Goal: Task Accomplishment & Management: Use online tool/utility

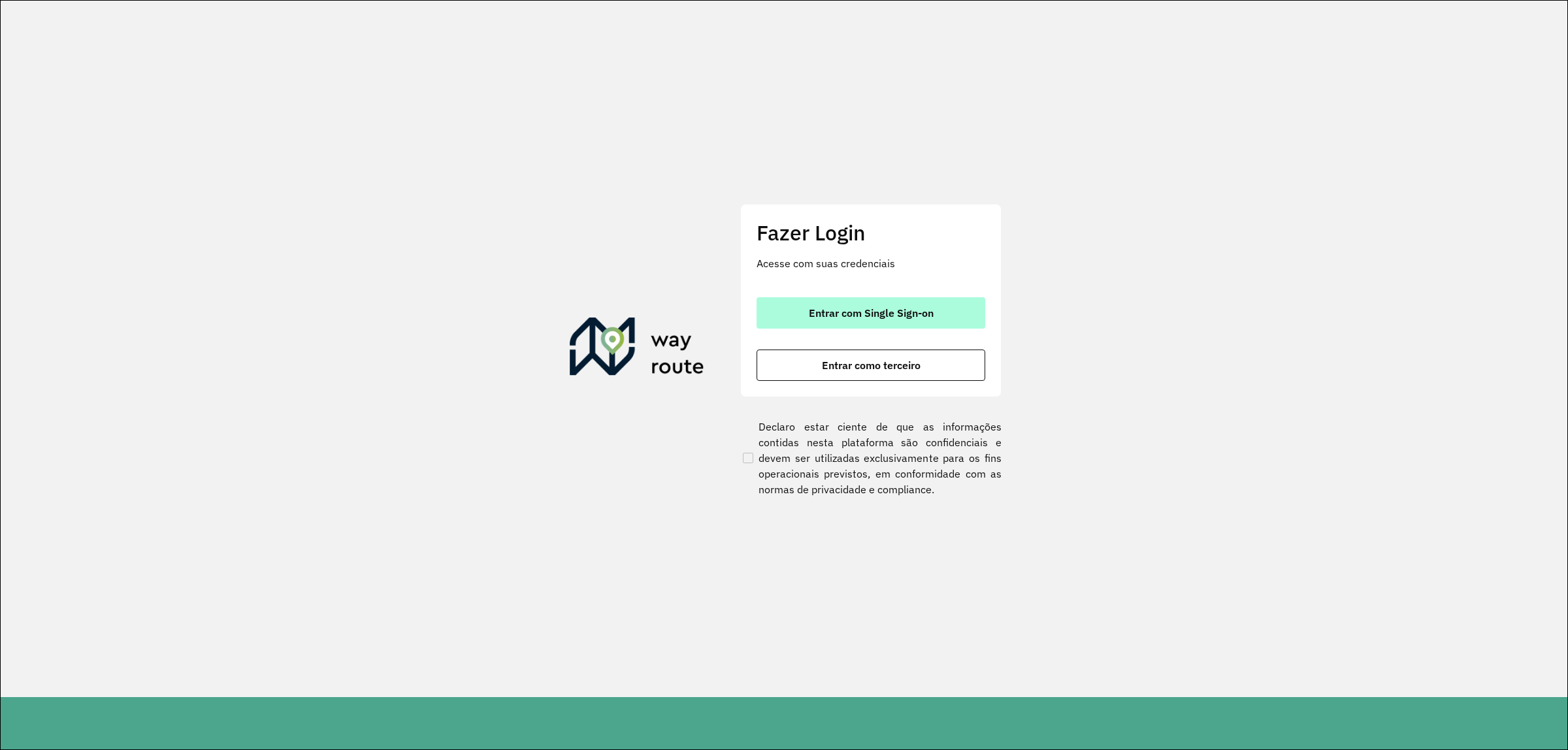
click at [844, 302] on button "Entrar com Single Sign-on" at bounding box center [871, 313] width 229 height 32
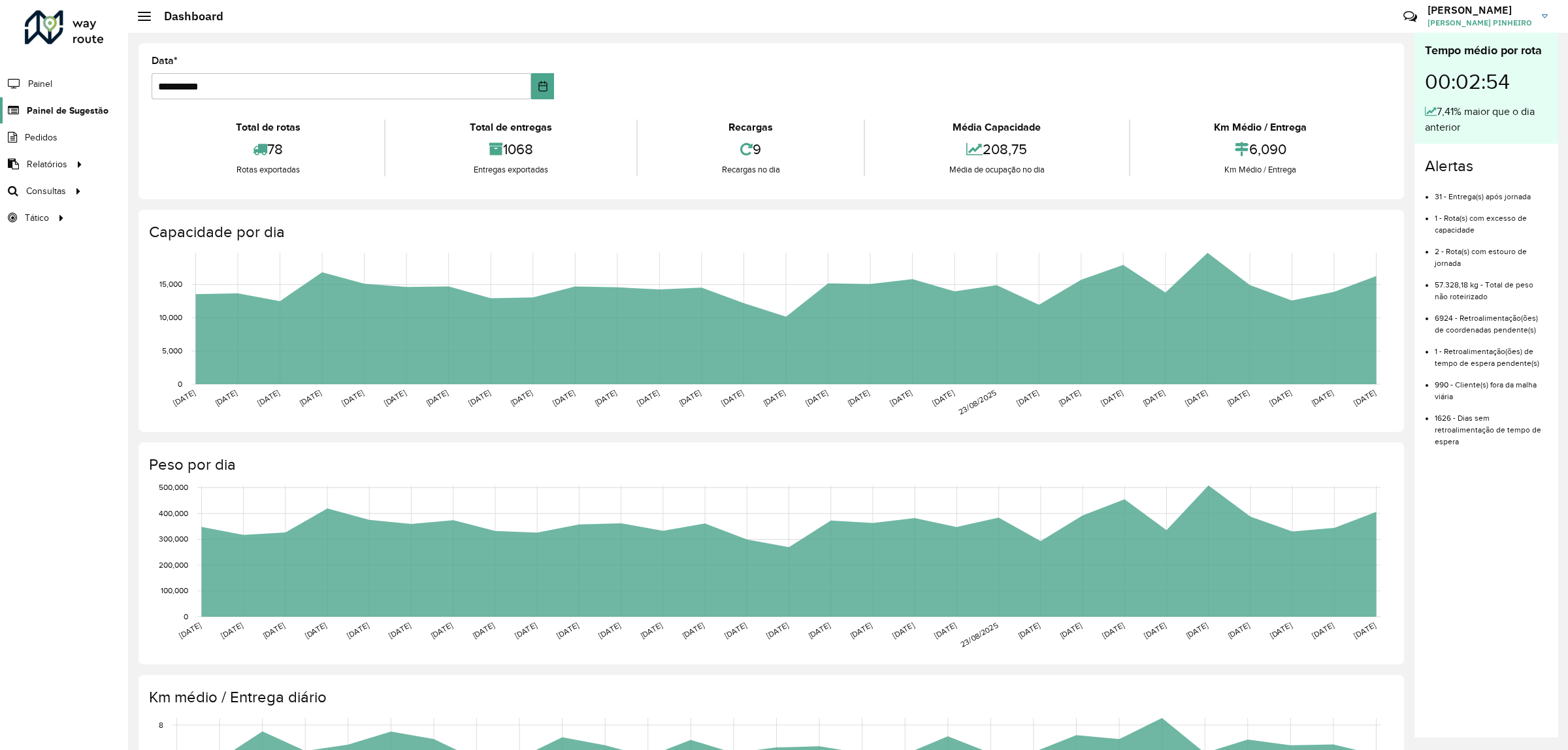
click at [46, 116] on span "Painel de Sugestão" at bounding box center [68, 110] width 82 height 14
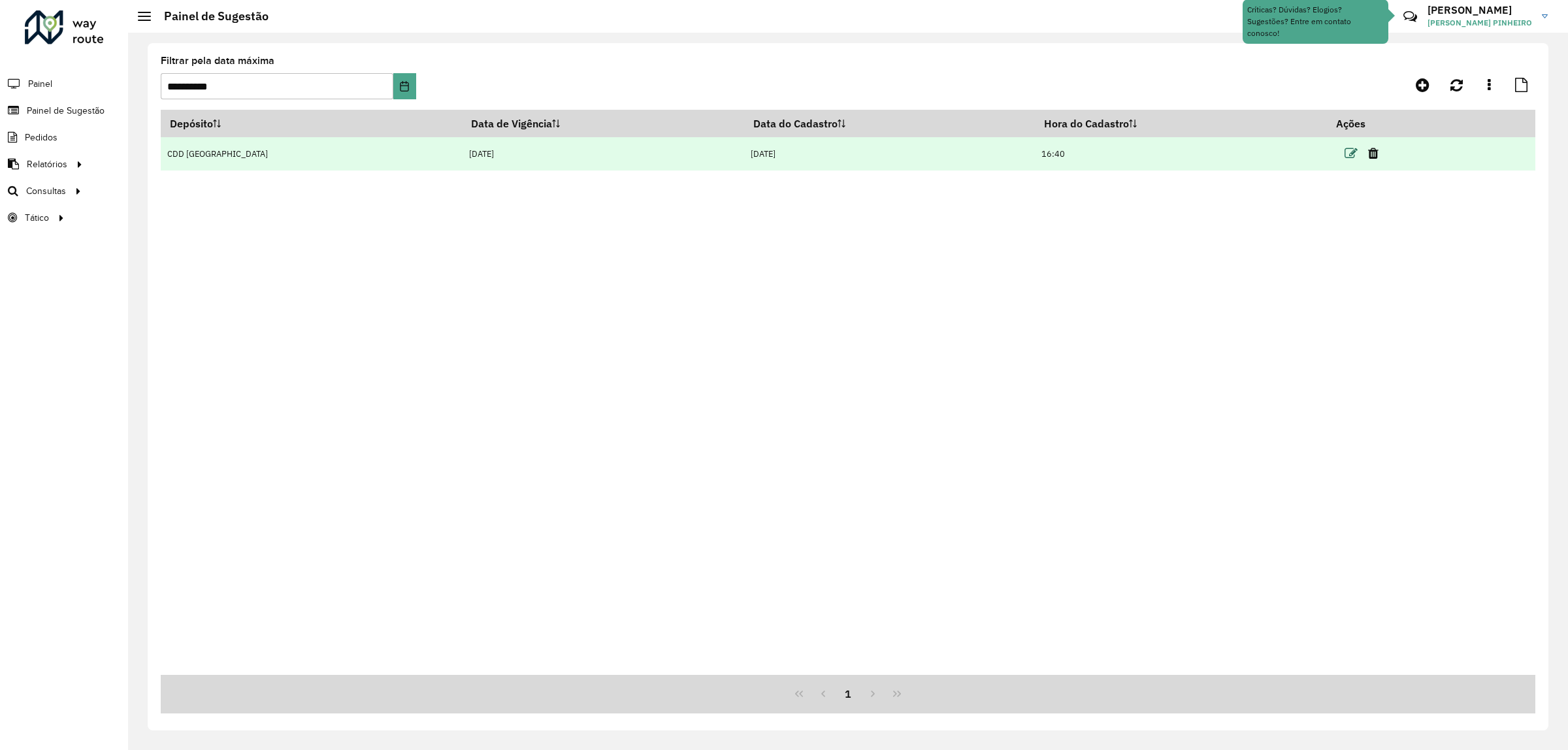
click at [1344, 150] on icon at bounding box center [1350, 153] width 13 height 13
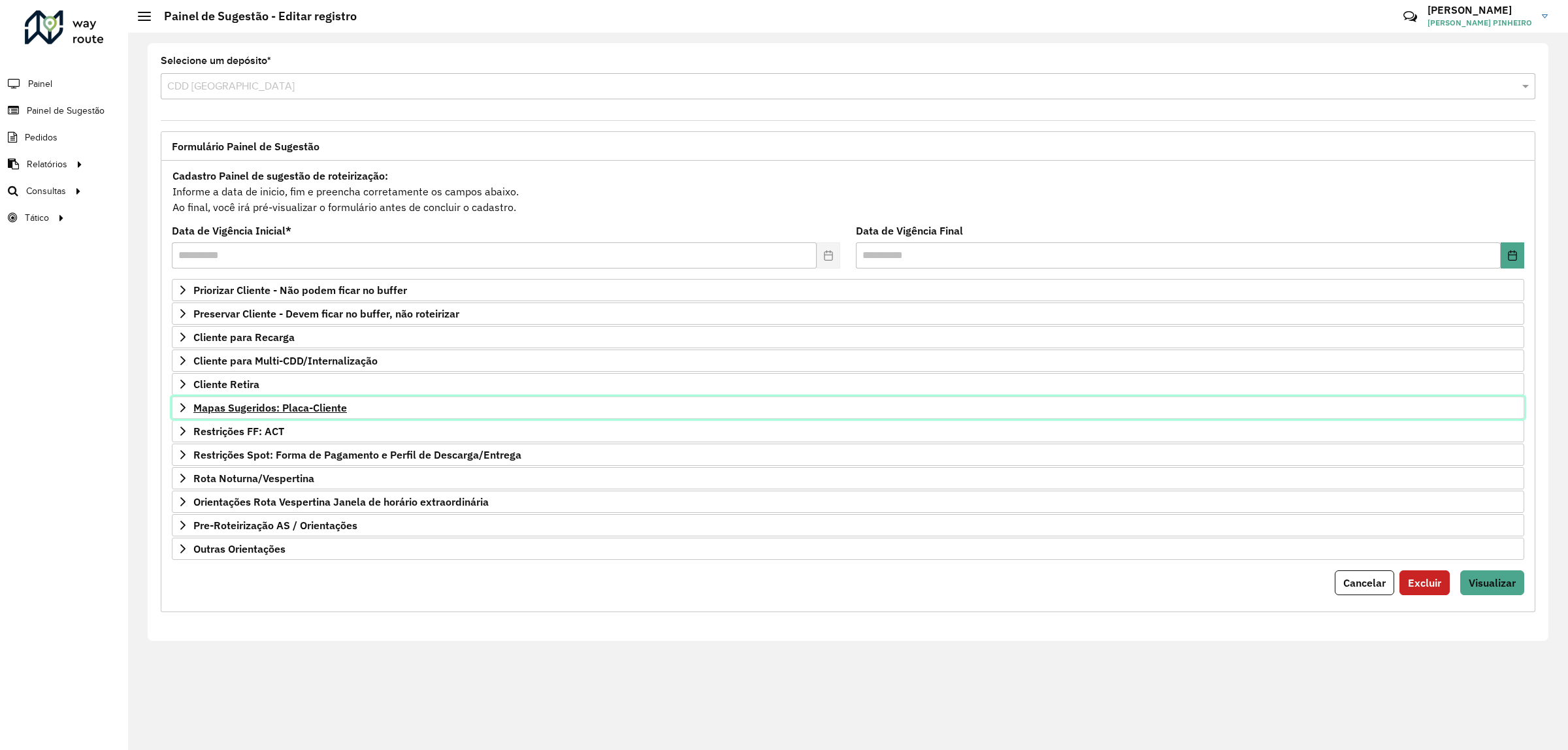
click at [245, 407] on span "Mapas Sugeridos: Placa-Cliente" at bounding box center [270, 407] width 154 height 10
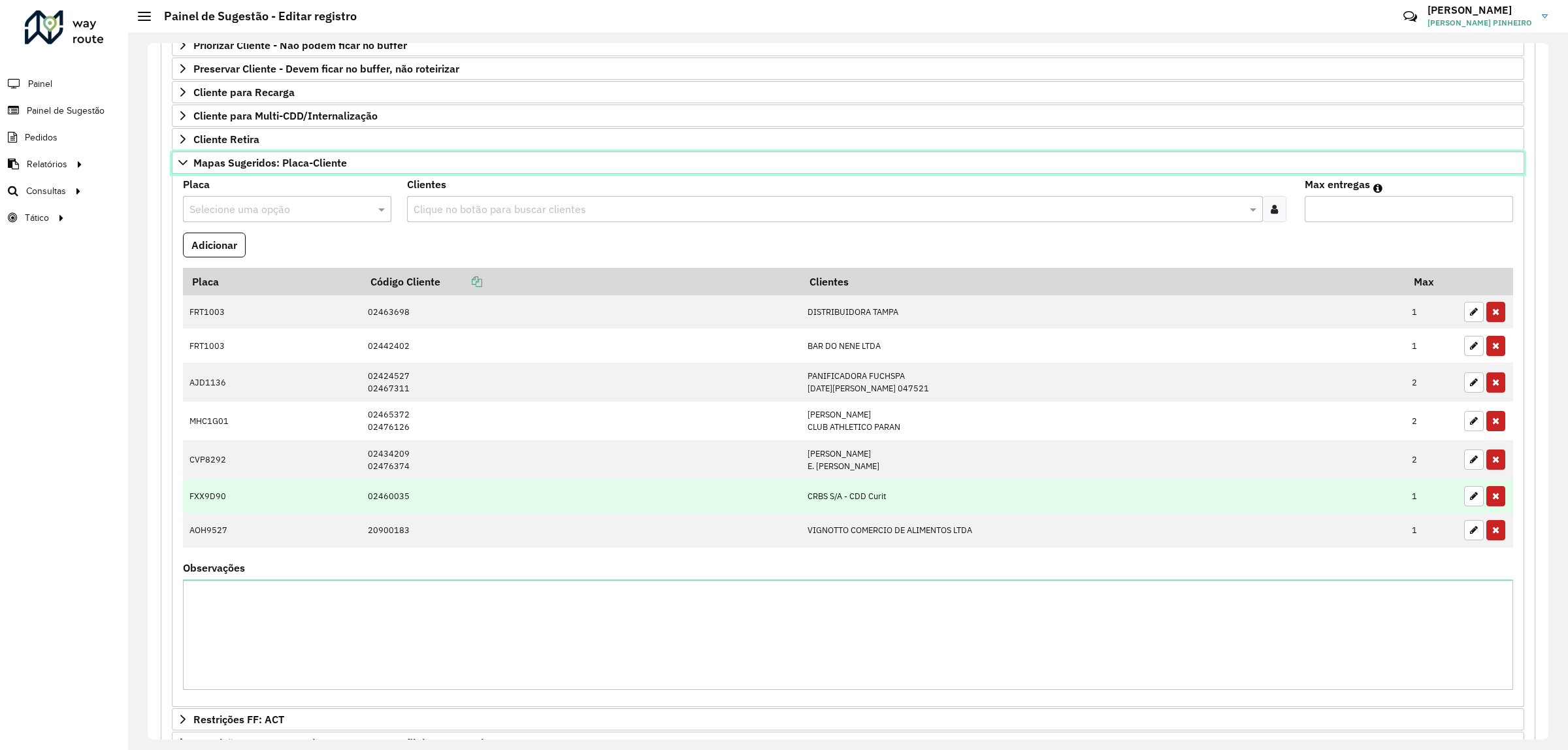
scroll to position [326, 0]
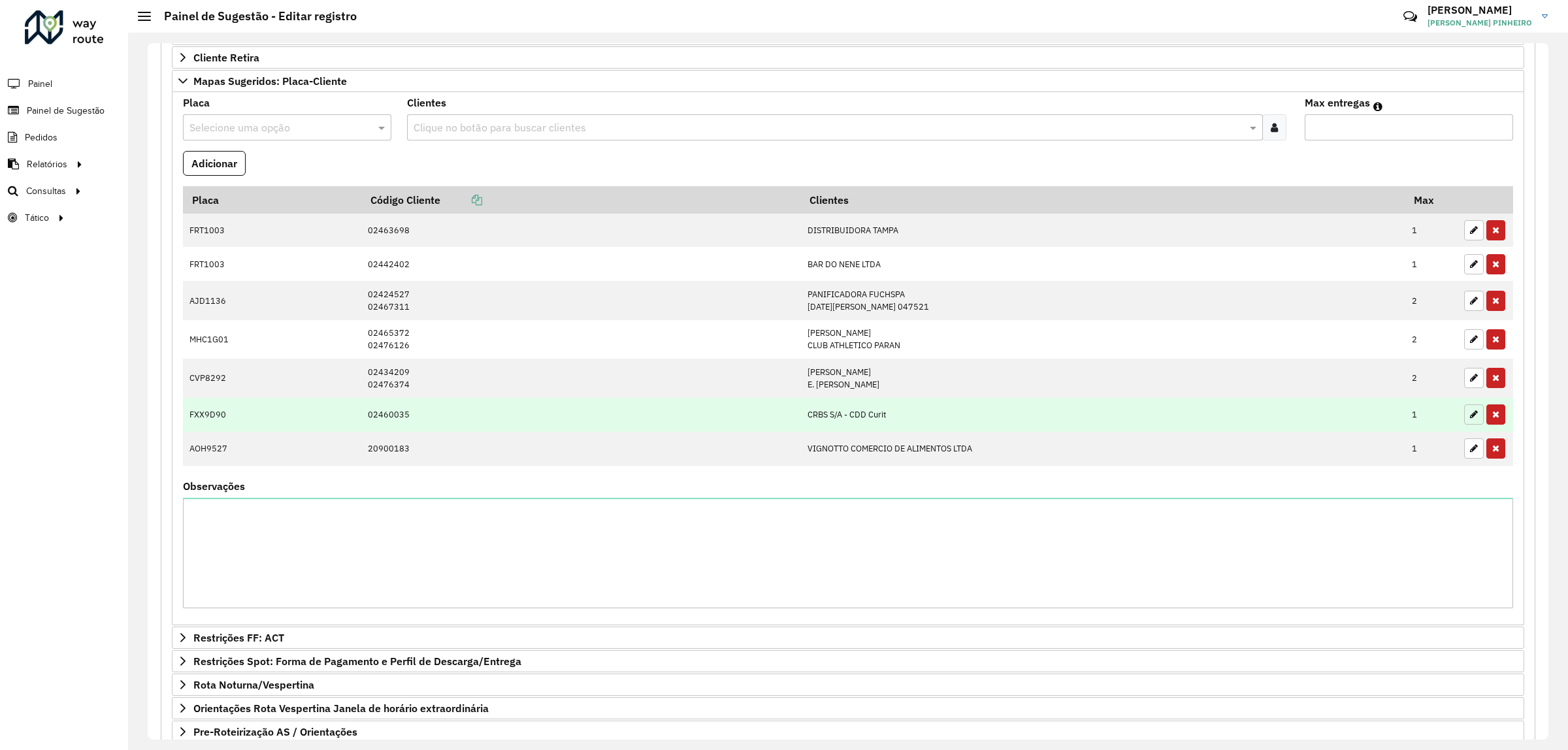
click at [1470, 418] on icon "button" at bounding box center [1474, 414] width 8 height 9
type input "*"
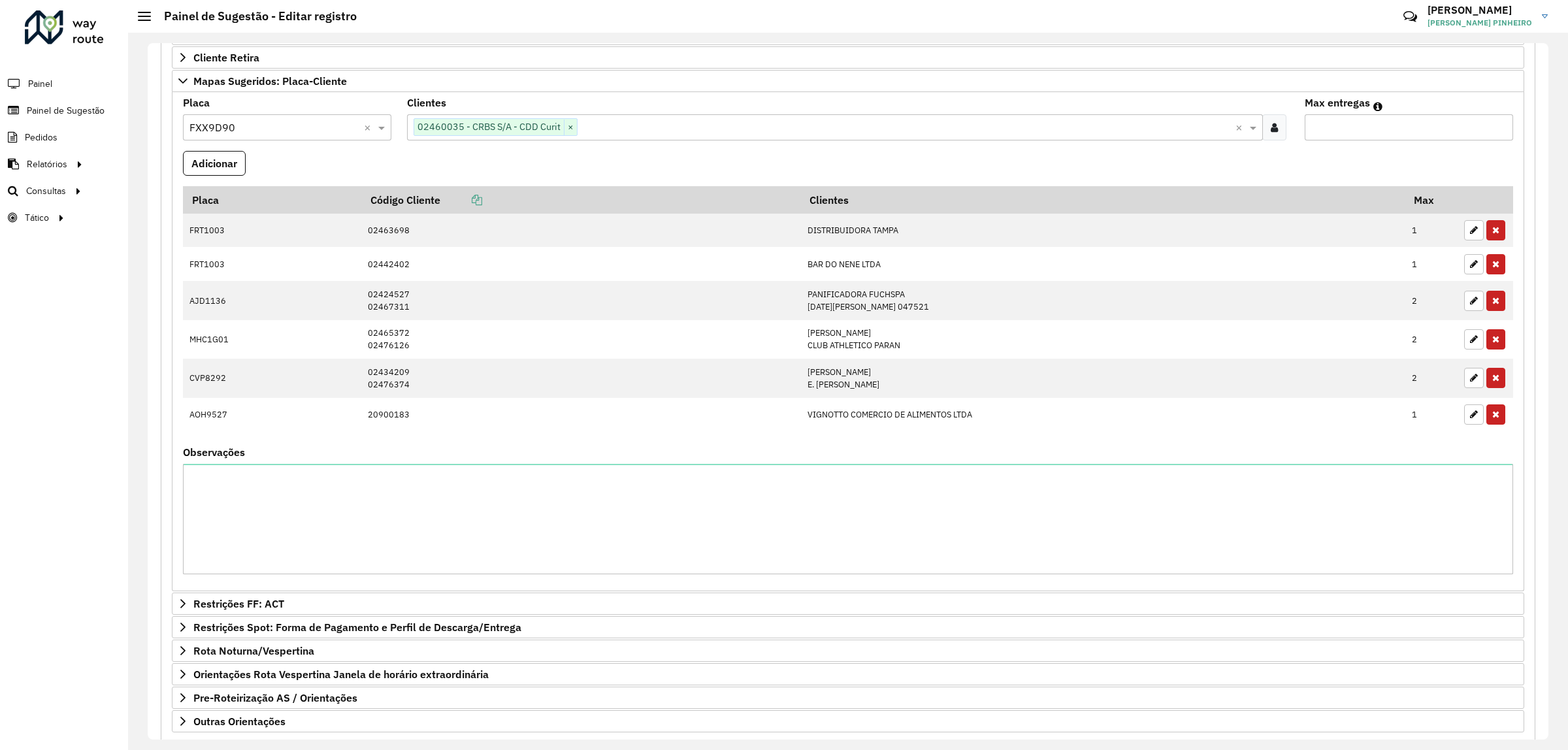
click at [622, 131] on input "text" at bounding box center [906, 128] width 657 height 16
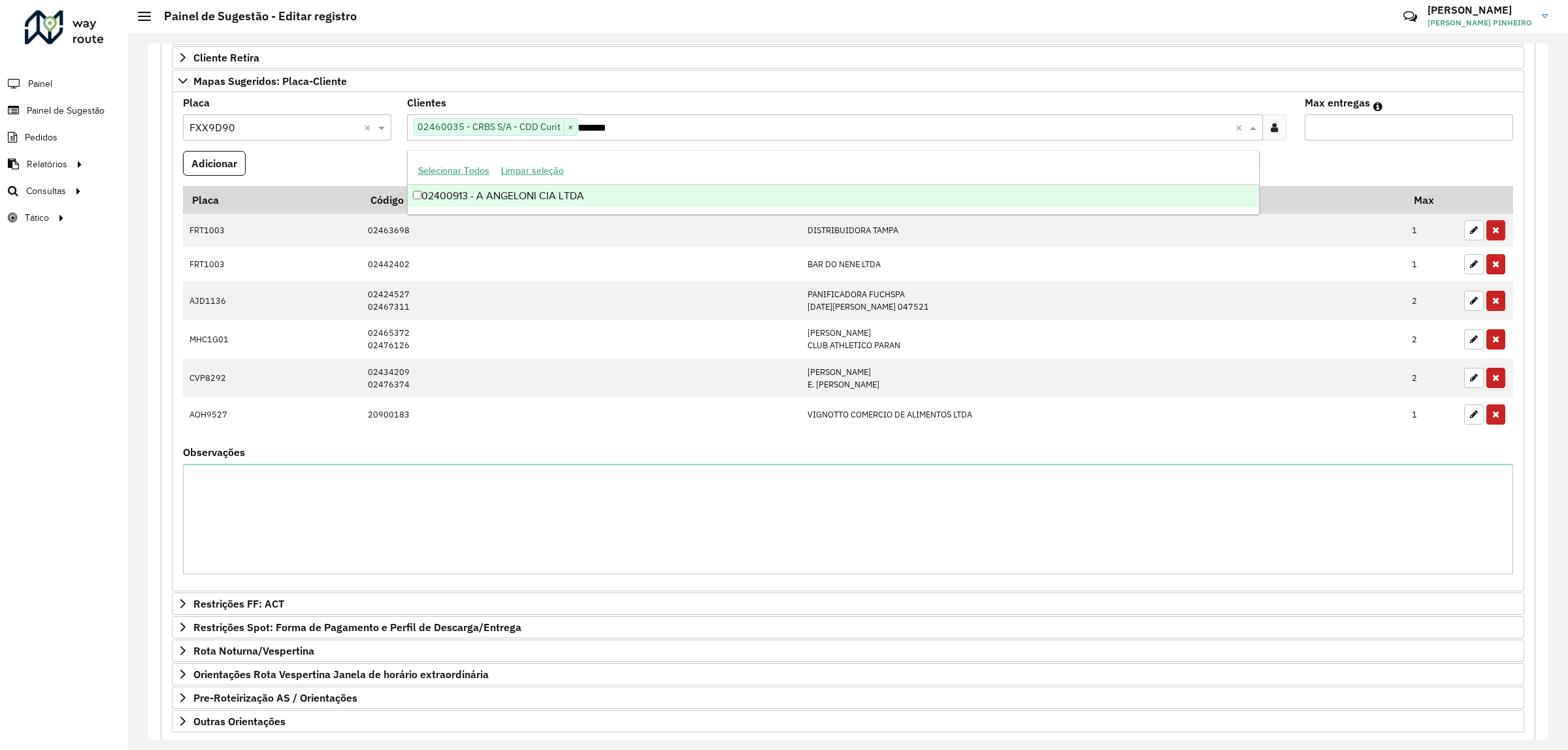
scroll to position [0, 0]
type input "********"
click at [531, 200] on div "02400913 - A ANGELONI CIA LTDA" at bounding box center [833, 196] width 852 height 22
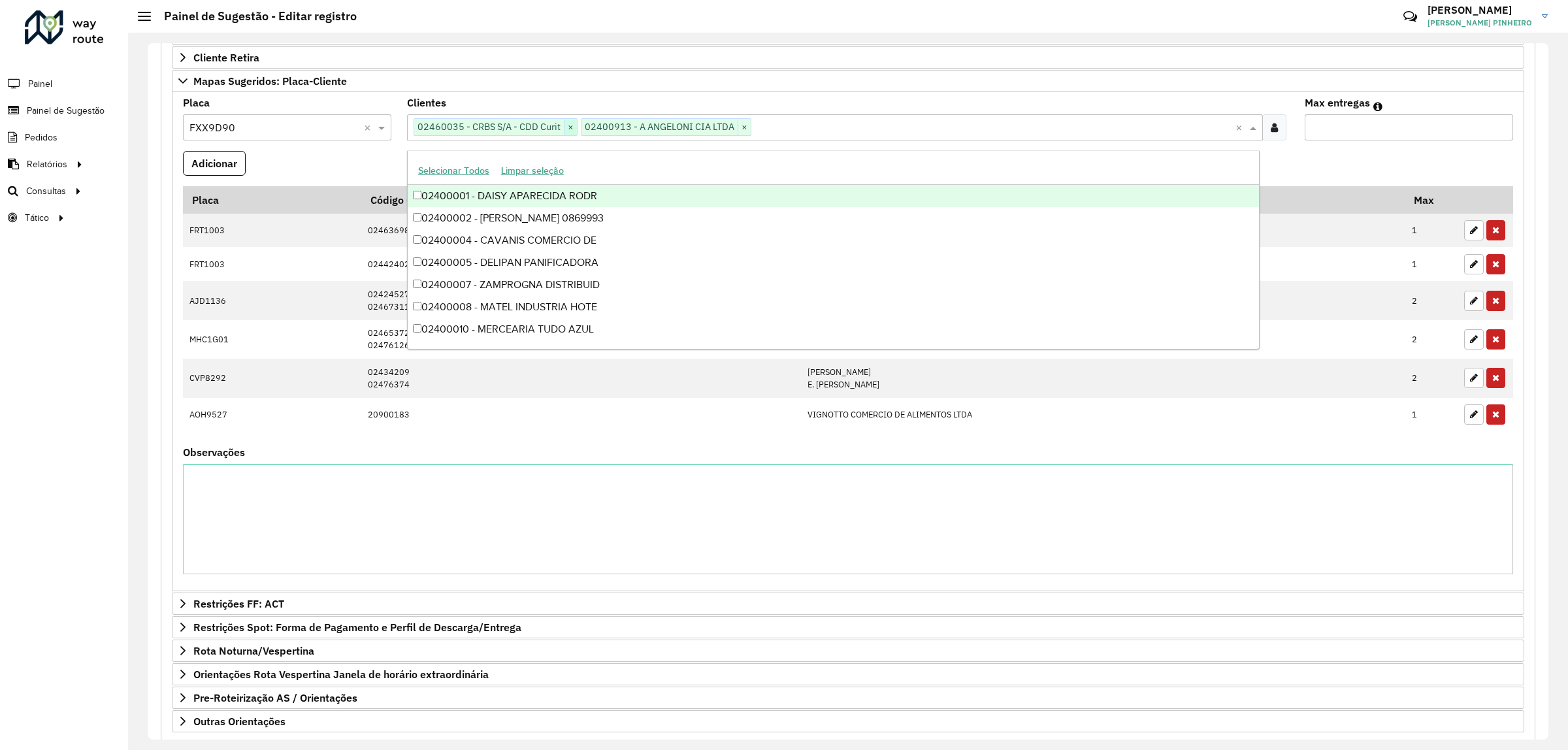
click at [570, 134] on span "×" at bounding box center [570, 127] width 13 height 16
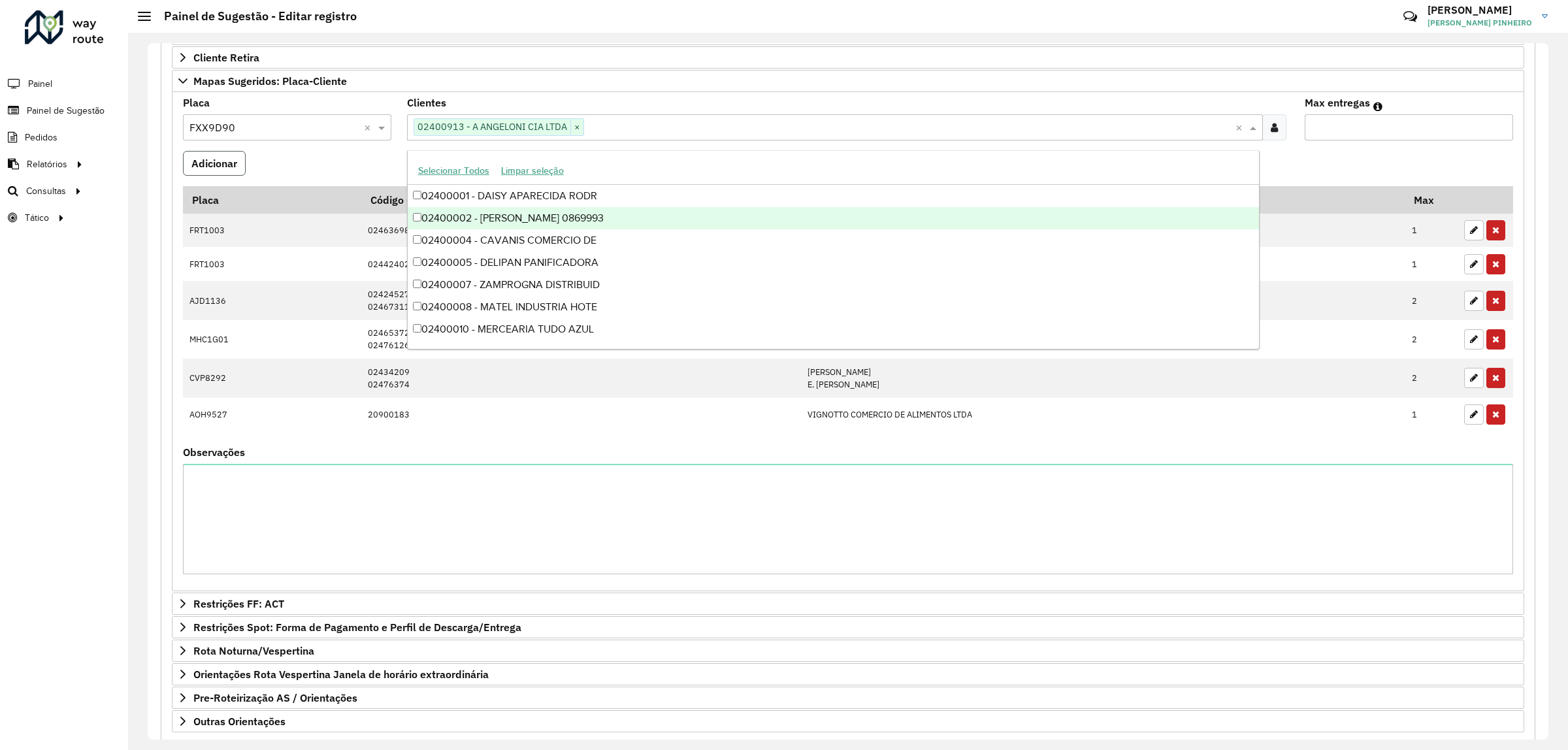
click at [220, 166] on button "Adicionar" at bounding box center [215, 163] width 63 height 25
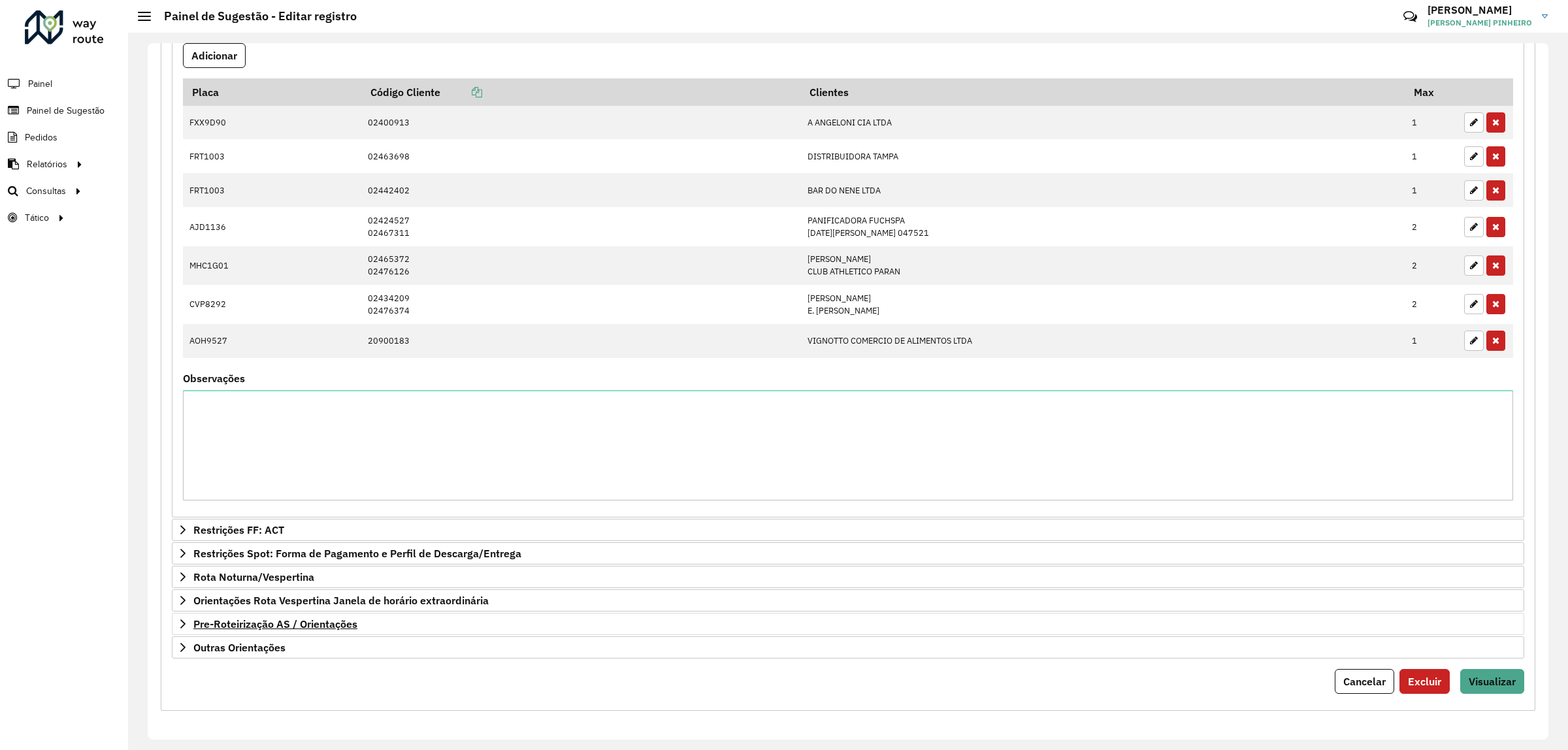
scroll to position [573, 0]
click at [1481, 681] on span "Visualizar" at bounding box center [1492, 681] width 47 height 13
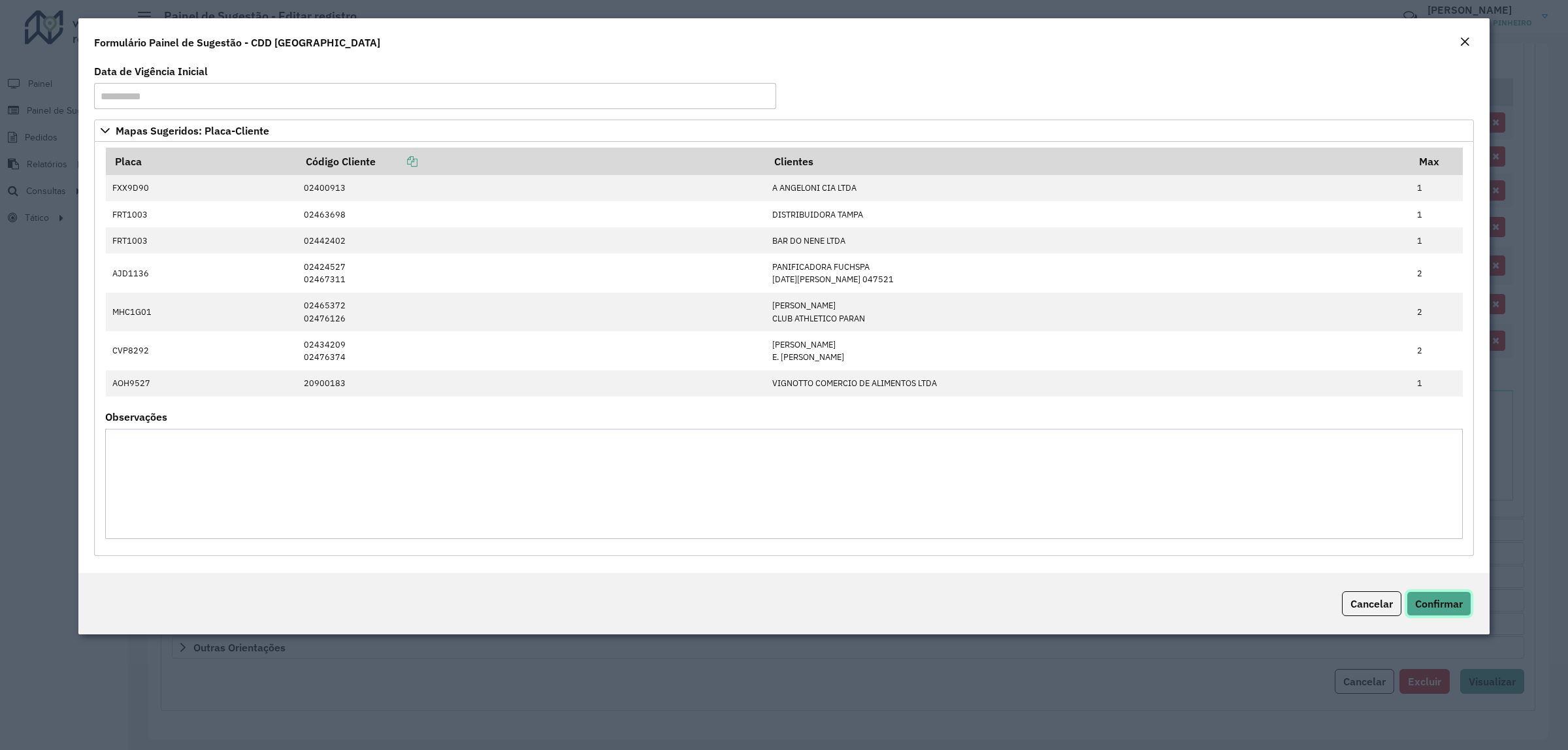
click at [1419, 604] on span "Confirmar" at bounding box center [1439, 603] width 48 height 13
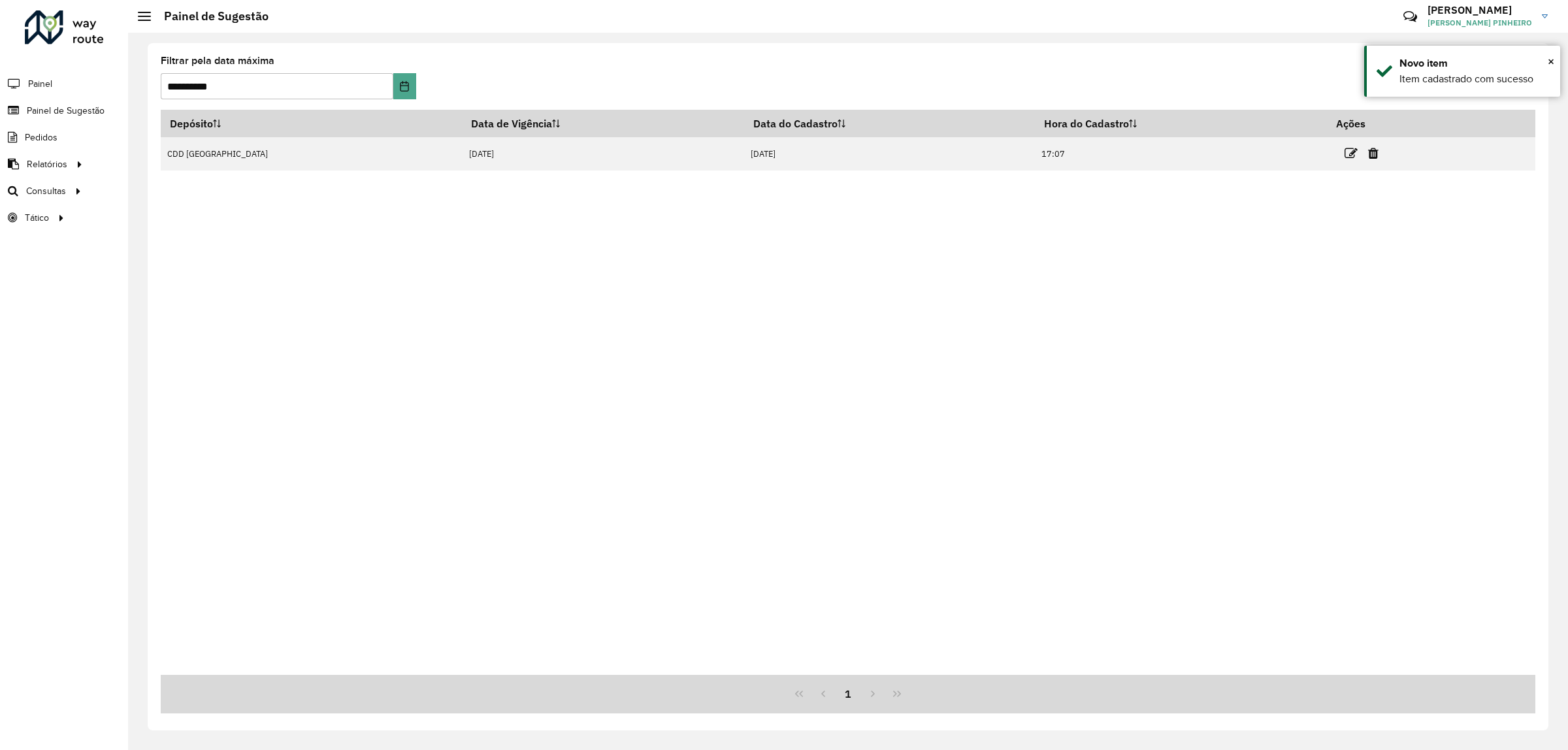
click at [1082, 394] on div "Depósito Data de Vigência Data do Cadastro Hora do Cadastro Ações CDD [GEOGRAPH…" at bounding box center [848, 392] width 1374 height 565
